Goal: Task Accomplishment & Management: Use online tool/utility

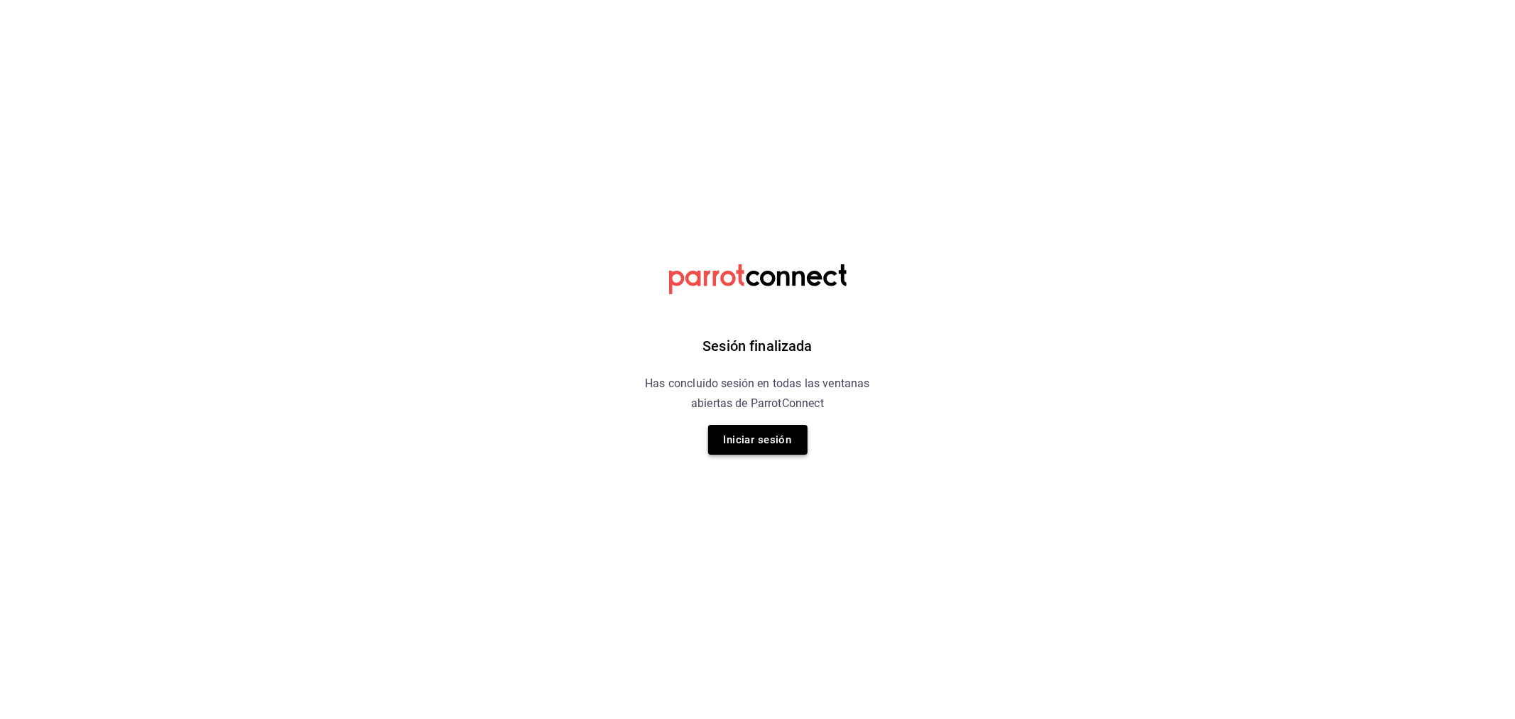
click at [716, 452] on button "Iniciar sesión" at bounding box center [757, 440] width 99 height 30
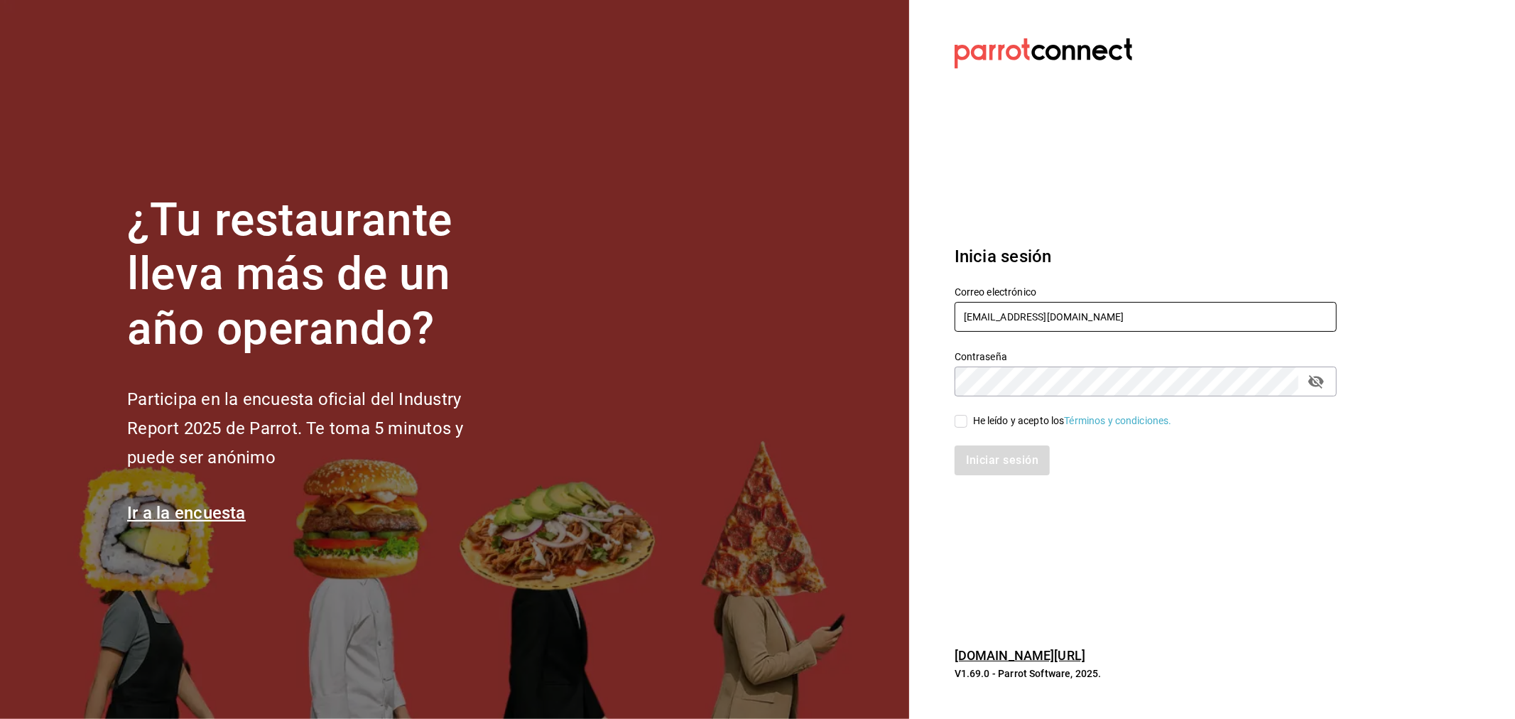
click at [1042, 327] on input "miguelfalcon2894@gmail.com" at bounding box center [1145, 317] width 382 height 30
type input "madacancun24@outlook.com"
click at [1019, 423] on div "He leído y acepto los Términos y condiciones." at bounding box center [1072, 420] width 199 height 15
click at [967, 423] on input "He leído y acepto los Términos y condiciones." at bounding box center [960, 421] width 13 height 13
checkbox input "true"
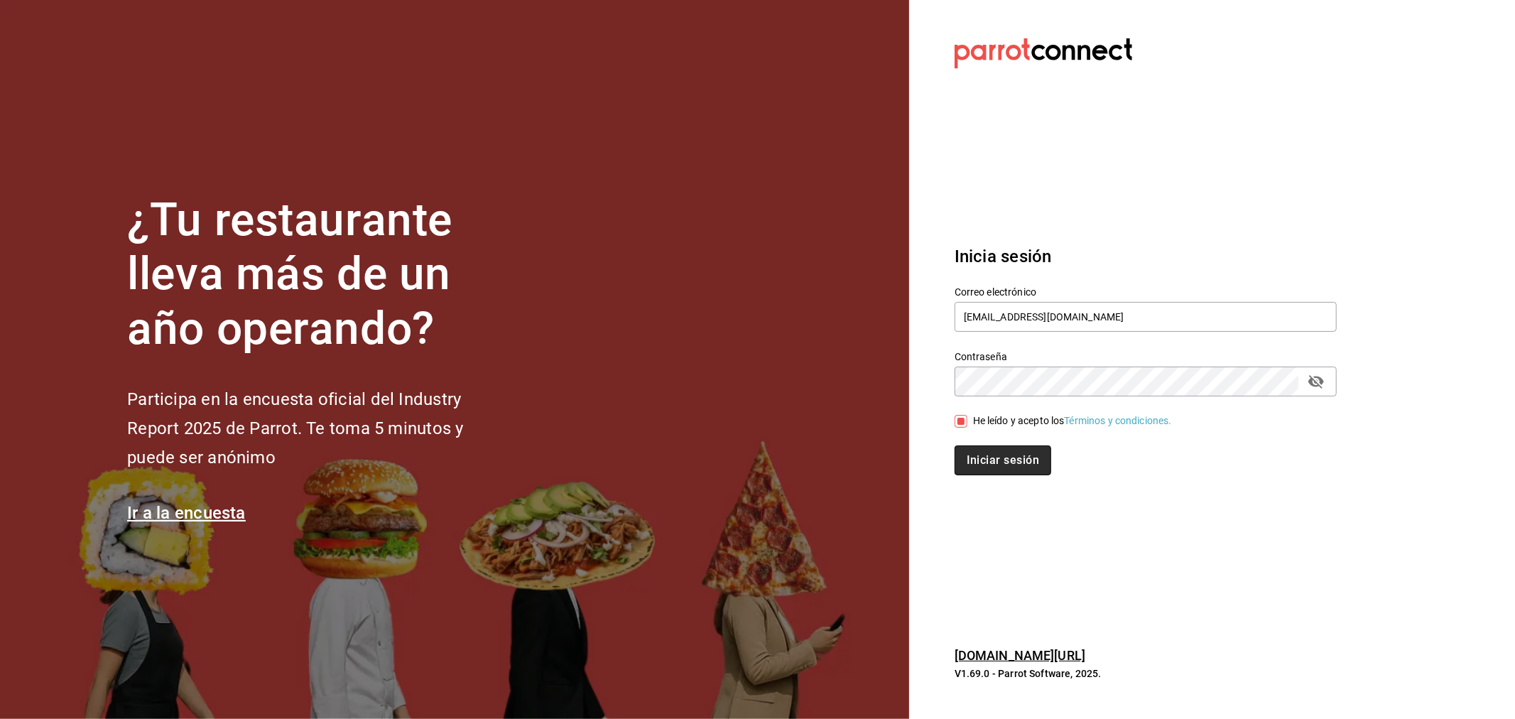
click at [998, 459] on button "Iniciar sesión" at bounding box center [1002, 460] width 97 height 30
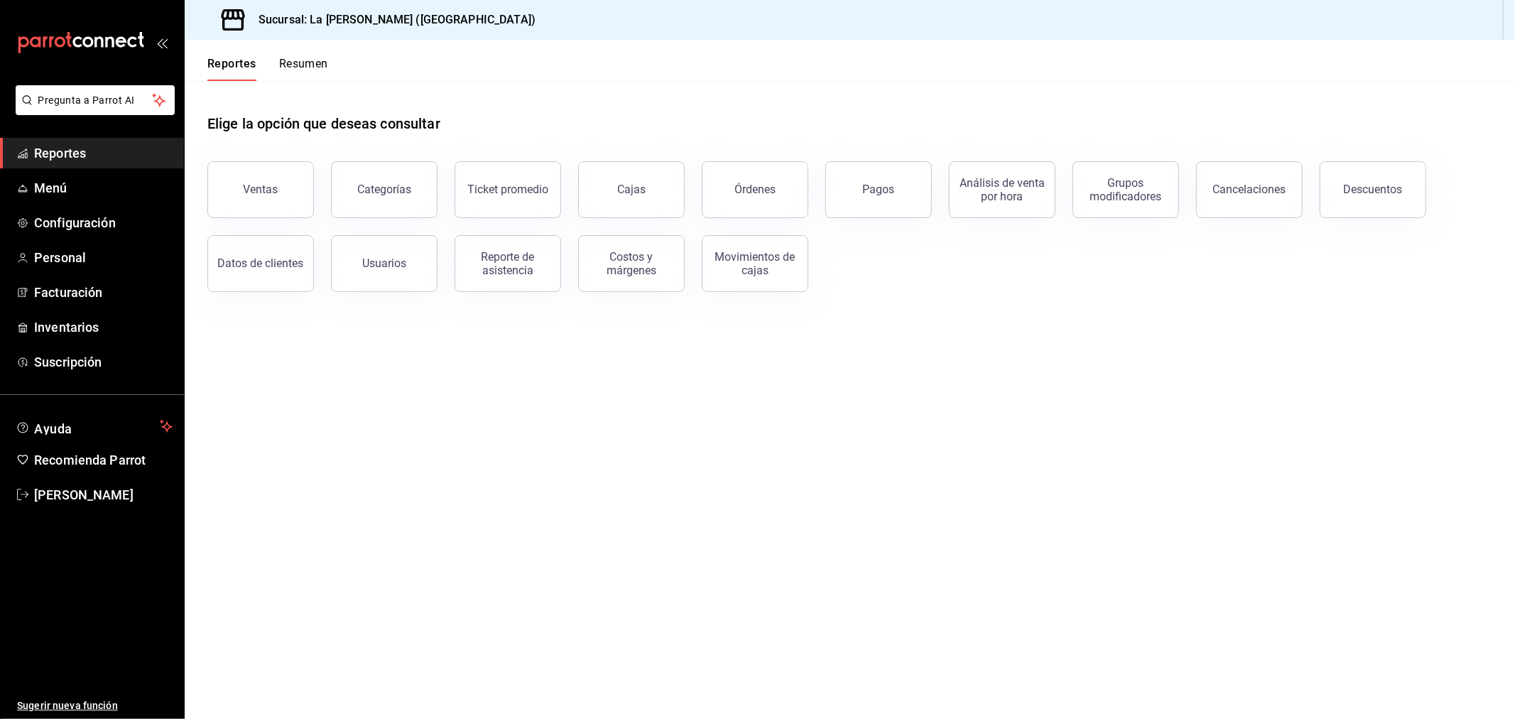
drag, startPoint x: 0, startPoint y: 0, endPoint x: 418, endPoint y: 116, distance: 433.5
click at [419, 114] on h1 "Elige la opción que deseas consultar" at bounding box center [323, 123] width 233 height 21
click at [257, 205] on button "Ventas" at bounding box center [260, 189] width 107 height 57
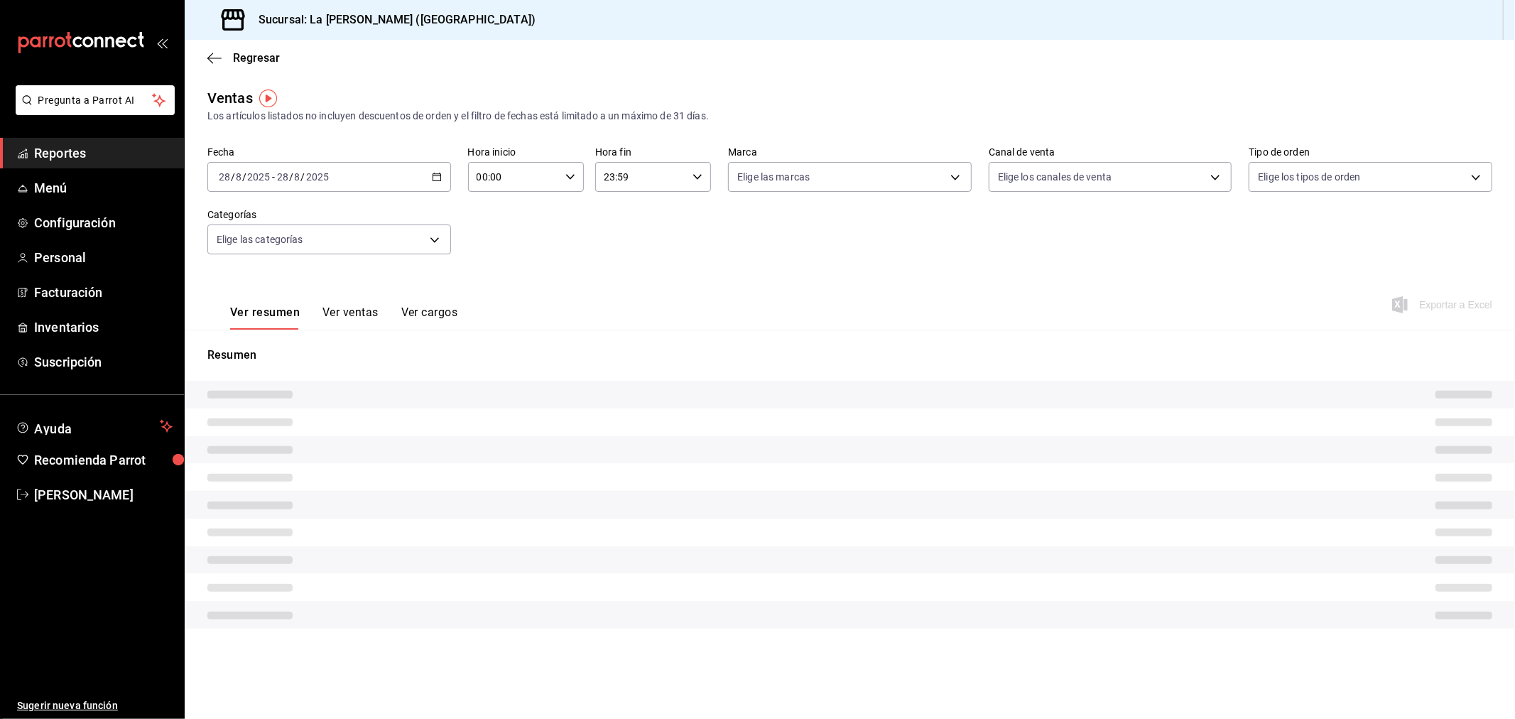
click at [541, 186] on input "00:00" at bounding box center [514, 177] width 92 height 28
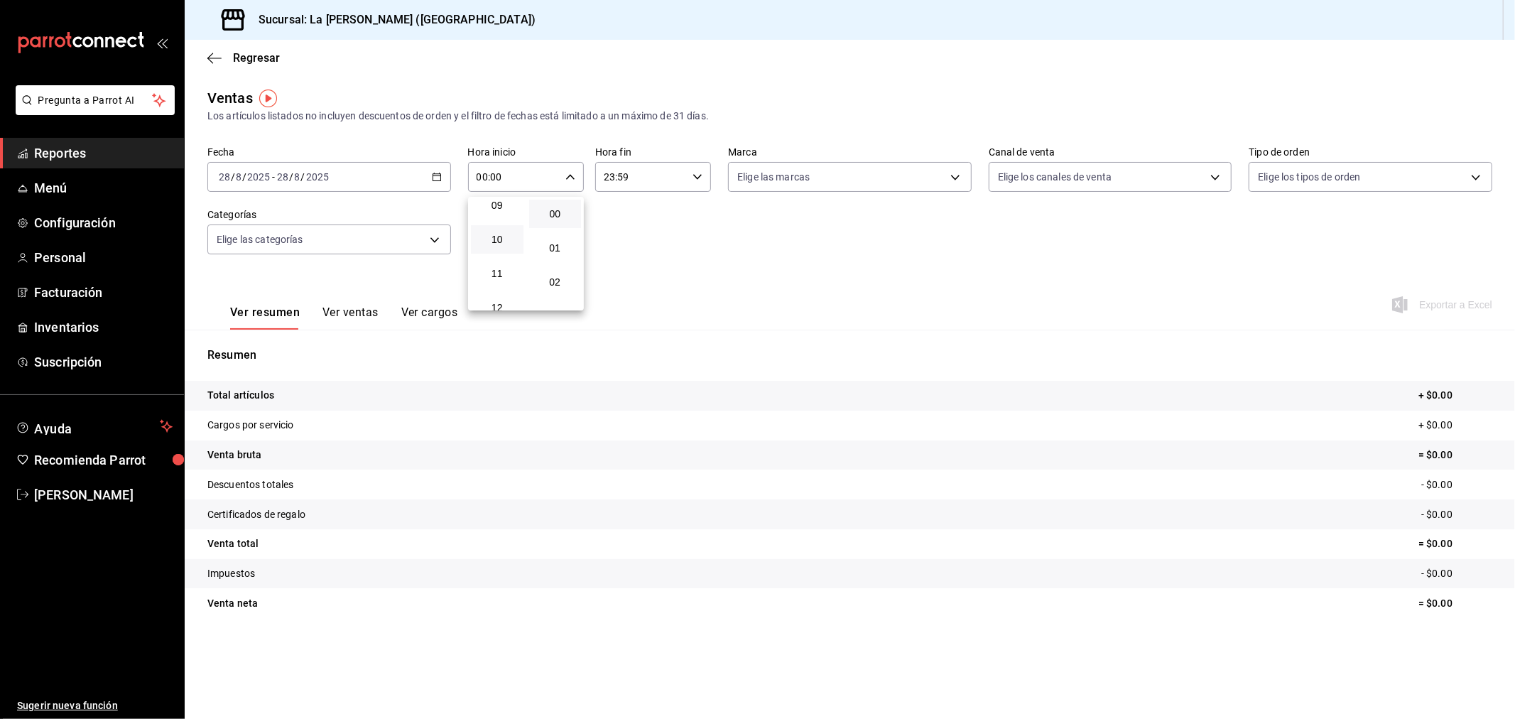
click at [497, 245] on button "10" at bounding box center [497, 239] width 53 height 28
type input "10:00"
click at [696, 183] on div at bounding box center [757, 359] width 1515 height 719
click at [696, 183] on div "23:59 Hora fin" at bounding box center [653, 177] width 116 height 30
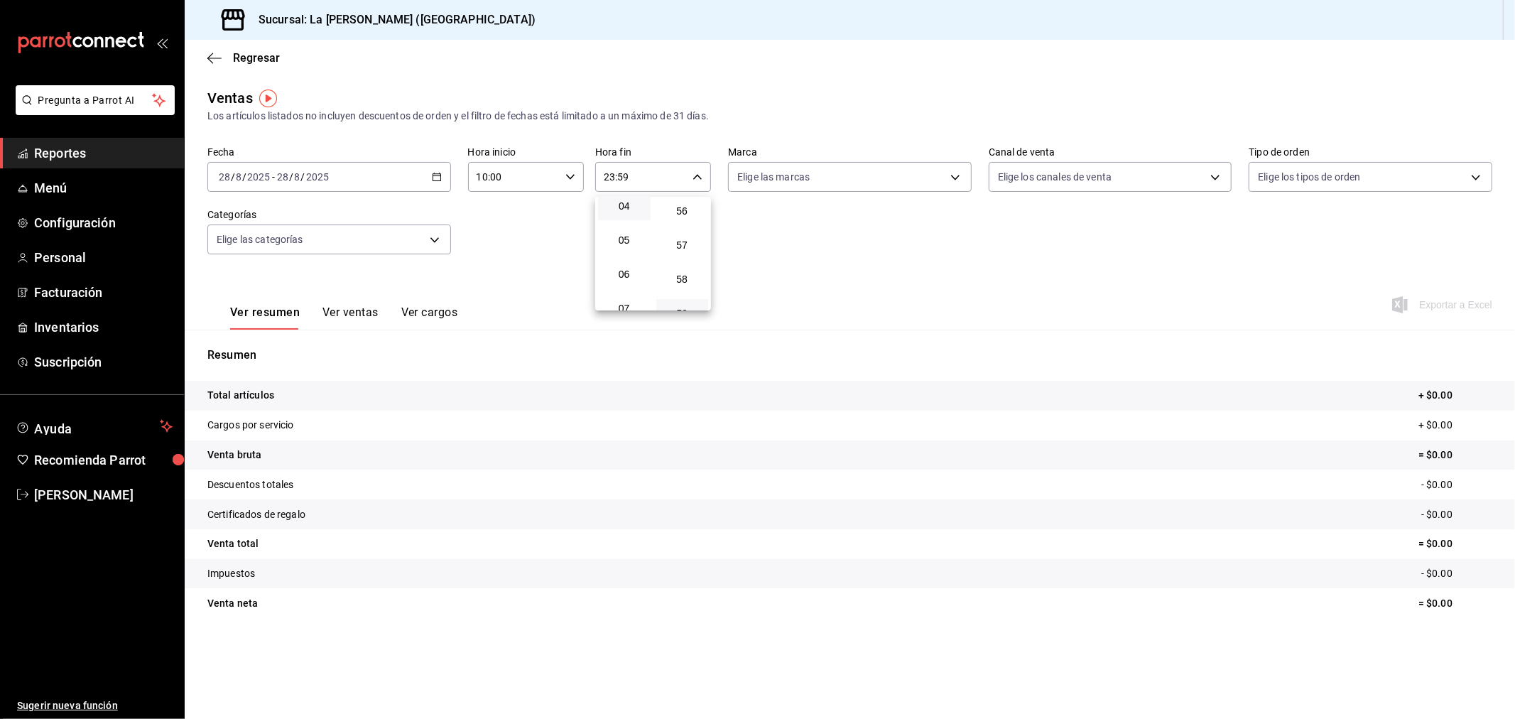
click at [615, 210] on button "04" at bounding box center [624, 206] width 53 height 28
type input "04:59"
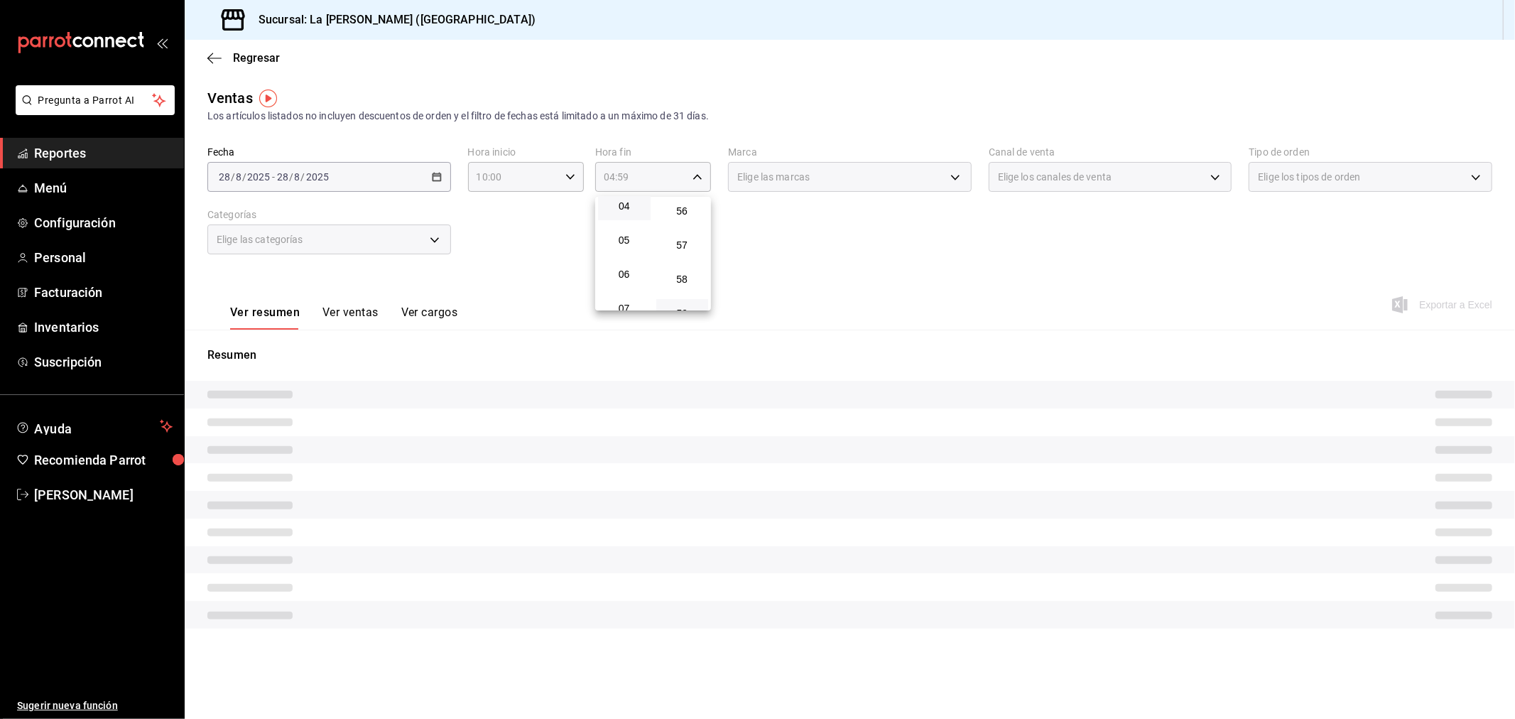
click at [378, 192] on div at bounding box center [757, 359] width 1515 height 719
click at [388, 181] on div "2025-08-28 28 / 8 / 2025 - 2025-08-28 28 / 8 / 2025" at bounding box center [329, 177] width 244 height 30
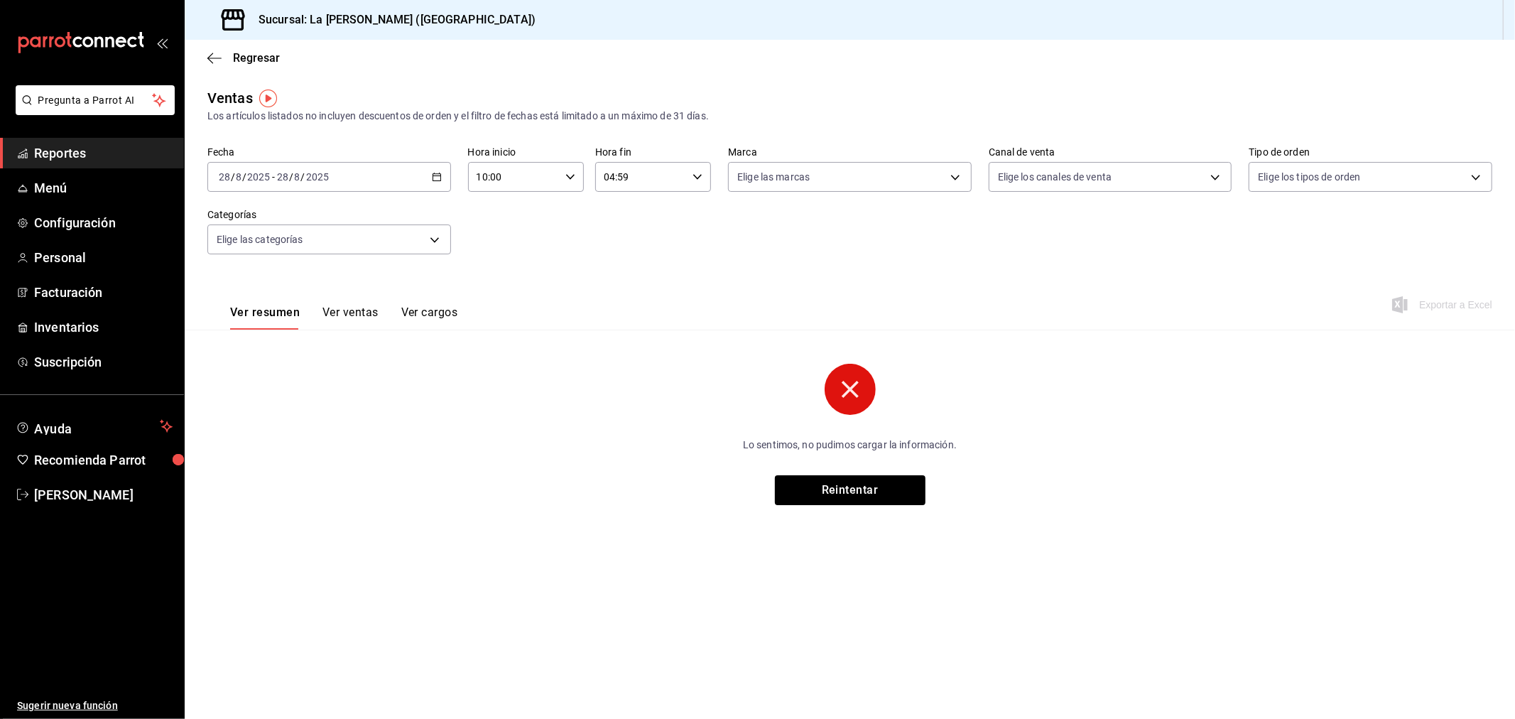
click at [388, 181] on div "2025-08-28 28 / 8 / 2025 - 2025-08-28 28 / 8 / 2025" at bounding box center [329, 177] width 244 height 30
click at [215, 345] on li "Rango de fechas" at bounding box center [274, 348] width 133 height 32
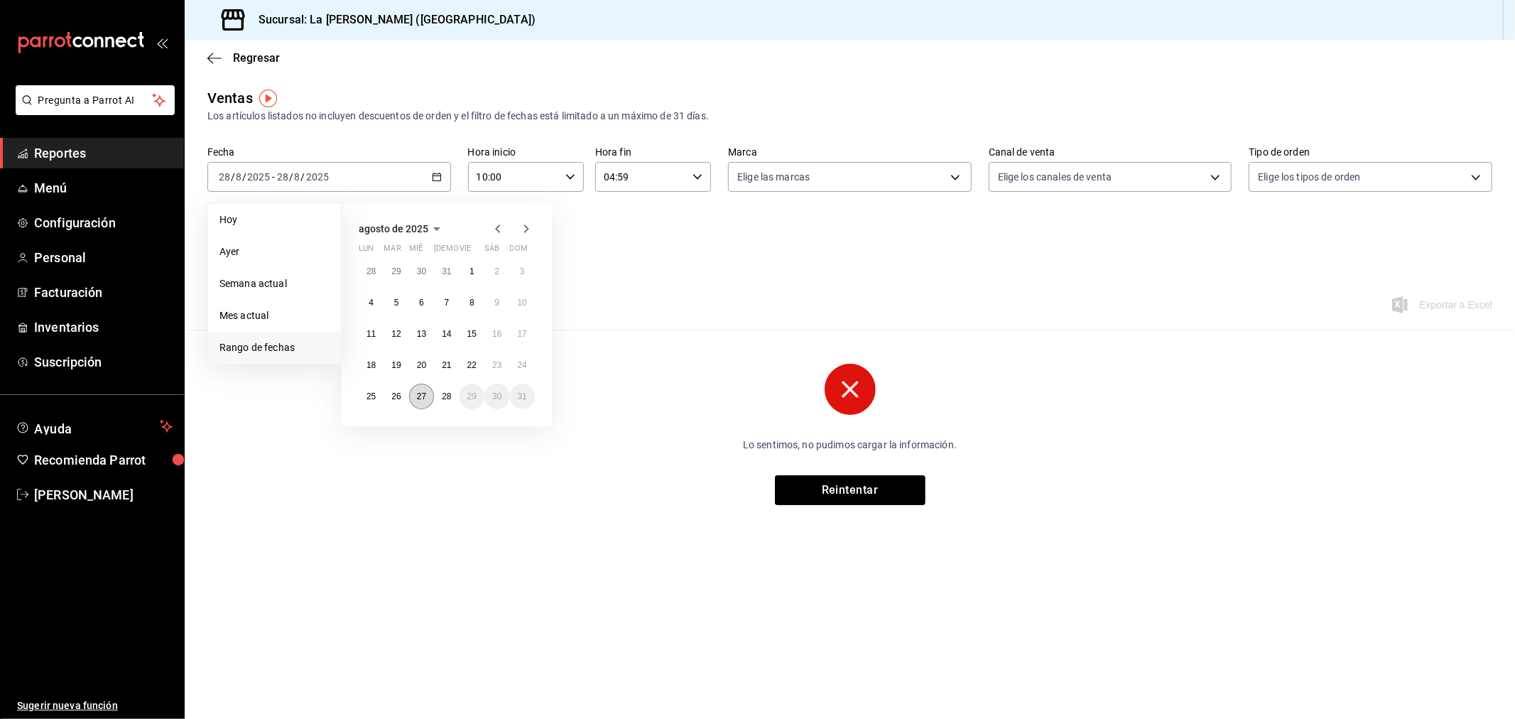
click at [418, 402] on button "27" at bounding box center [421, 396] width 25 height 26
click at [443, 399] on abbr "28" at bounding box center [446, 396] width 9 height 10
